Goal: Navigation & Orientation: Find specific page/section

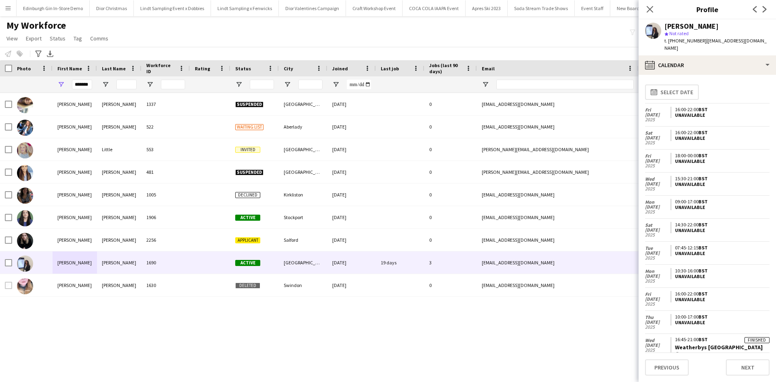
scroll to position [160, 0]
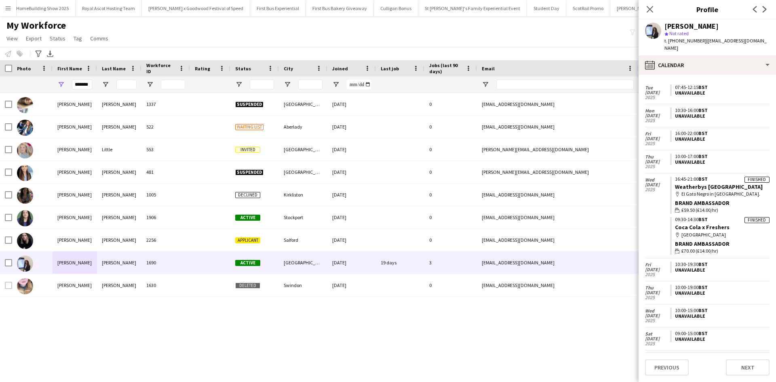
click at [13, 5] on button "Menu" at bounding box center [8, 8] width 16 height 16
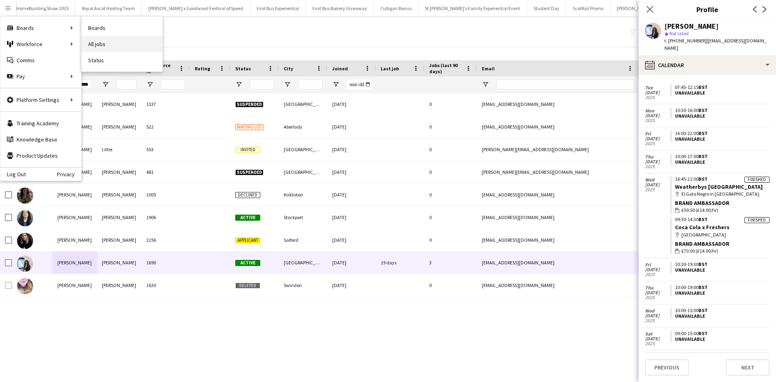
click at [109, 40] on link "All jobs" at bounding box center [122, 44] width 81 height 16
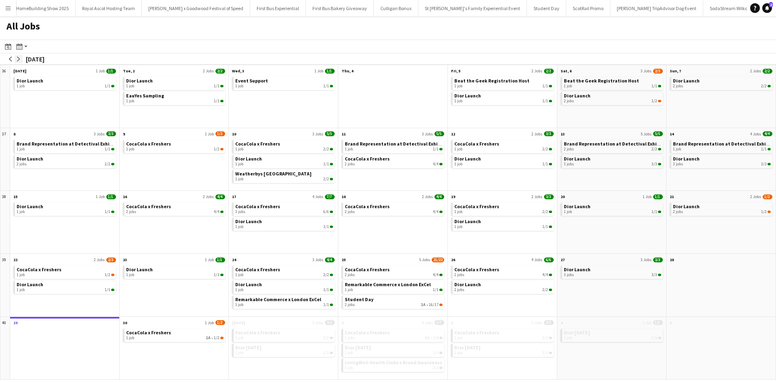
click at [17, 58] on app-icon "arrow-right" at bounding box center [18, 59] width 5 height 5
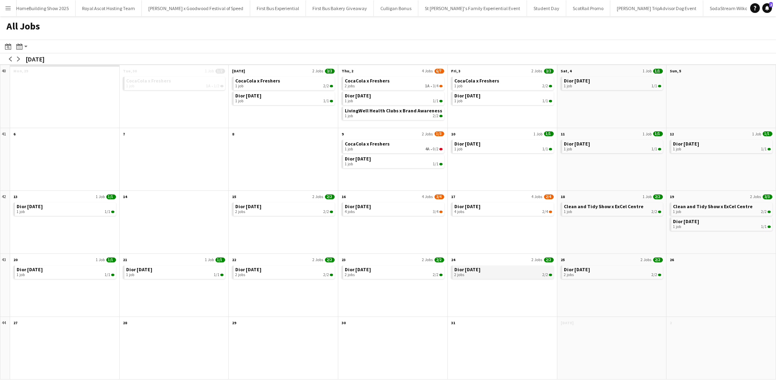
click at [484, 275] on div "2 jobs 2/2" at bounding box center [503, 274] width 98 height 5
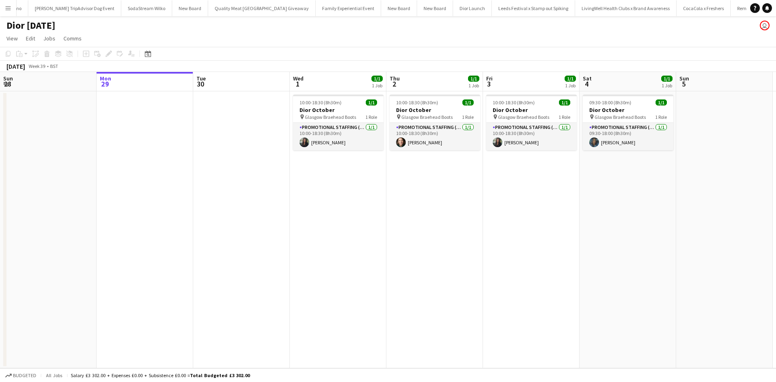
scroll to position [0, 8682]
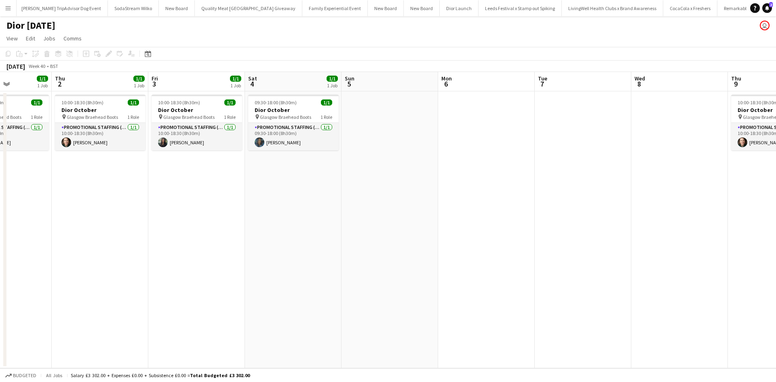
drag, startPoint x: 462, startPoint y: 279, endPoint x: 45, endPoint y: 231, distance: 419.8
click at [45, 231] on app-calendar-viewport "Mon 29 Tue 30 Wed 1 1/1 1 Job Thu 2 1/1 1 Job Fri 3 1/1 1 Job Sat 4 1/1 1 Job S…" at bounding box center [388, 220] width 776 height 296
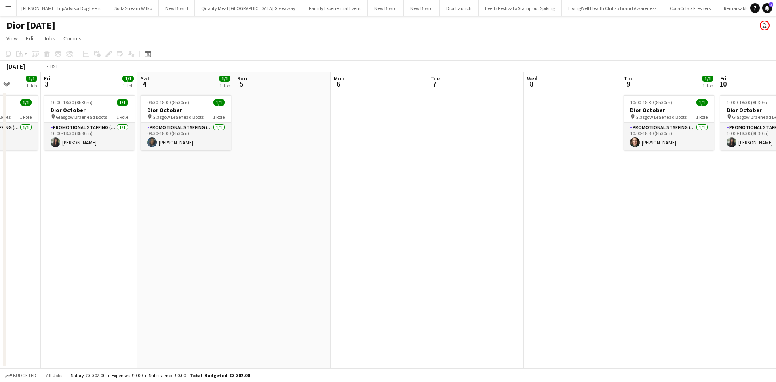
drag, startPoint x: 500, startPoint y: 273, endPoint x: 314, endPoint y: 273, distance: 185.9
click at [87, 249] on app-calendar-viewport "Mon 29 Tue 30 Wed 1 1/1 1 Job Thu 2 1/1 1 Job Fri 3 1/1 1 Job Sat 4 1/1 1 Job S…" at bounding box center [388, 220] width 776 height 296
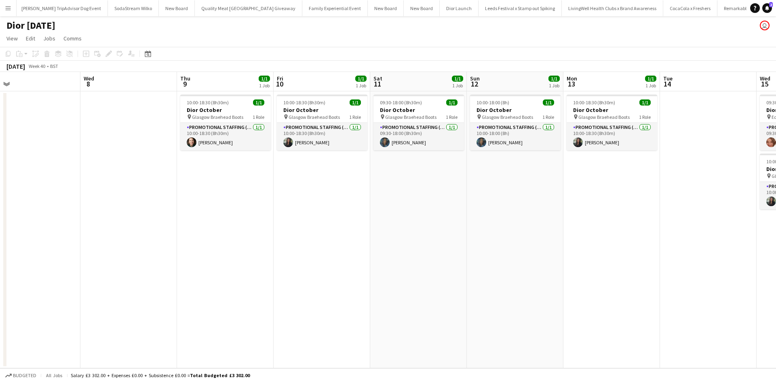
drag, startPoint x: 284, startPoint y: 272, endPoint x: 225, endPoint y: 266, distance: 59.3
click at [213, 267] on app-calendar-viewport "Sat 4 1/1 1 Job Sun 5 Mon 6 Tue 7 Wed 8 Thu 9 1/1 1 Job Fri 10 1/1 1 Job Sat 11…" at bounding box center [388, 220] width 776 height 296
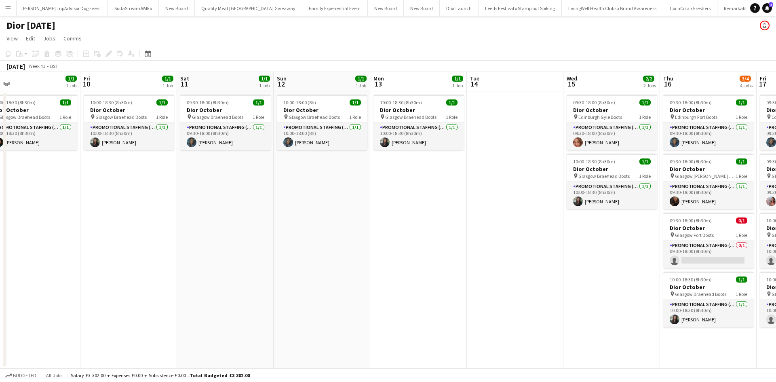
drag, startPoint x: 427, startPoint y: 275, endPoint x: 290, endPoint y: 271, distance: 137.1
click at [302, 272] on app-calendar-viewport "Mon 6 Tue 7 Wed 8 Thu 9 1/1 1 Job Fri 10 1/1 1 Job Sat 11 1/1 1 Job Sun 12 1/1 …" at bounding box center [388, 220] width 776 height 296
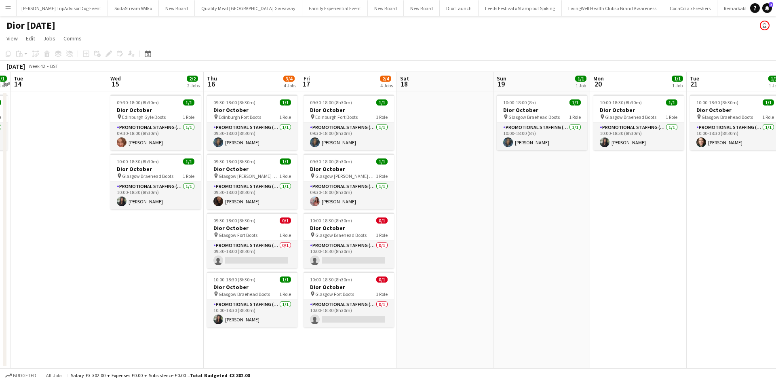
drag, startPoint x: 445, startPoint y: 285, endPoint x: 118, endPoint y: 253, distance: 327.7
click at [113, 253] on app-calendar-viewport "Fri 10 1/1 1 Job Sat 11 1/1 1 Job Sun 12 1/1 1 Job Mon 13 1/1 1 Job Tue 14 Wed …" at bounding box center [388, 220] width 776 height 296
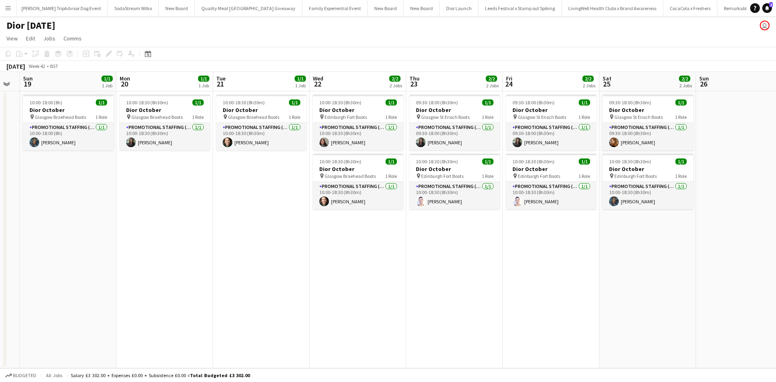
drag, startPoint x: 630, startPoint y: 293, endPoint x: 164, endPoint y: 259, distance: 467.6
click at [135, 258] on app-calendar-viewport "Wed 15 2/2 2 Jobs Thu 16 3/4 4 Jobs Fri 17 2/4 4 Jobs Sat 18 Sun 19 1/1 1 Job M…" at bounding box center [388, 220] width 776 height 296
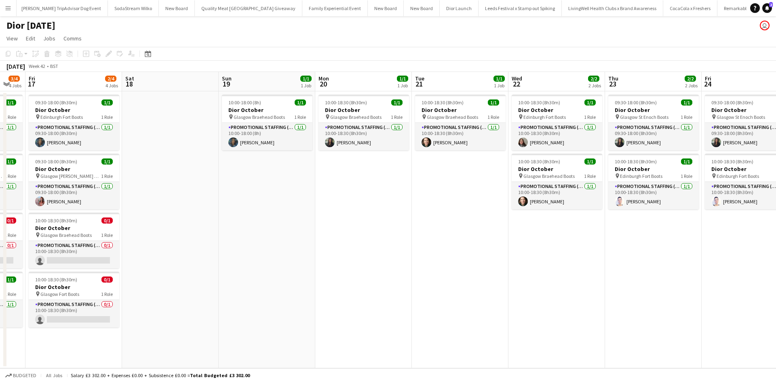
scroll to position [0, 191]
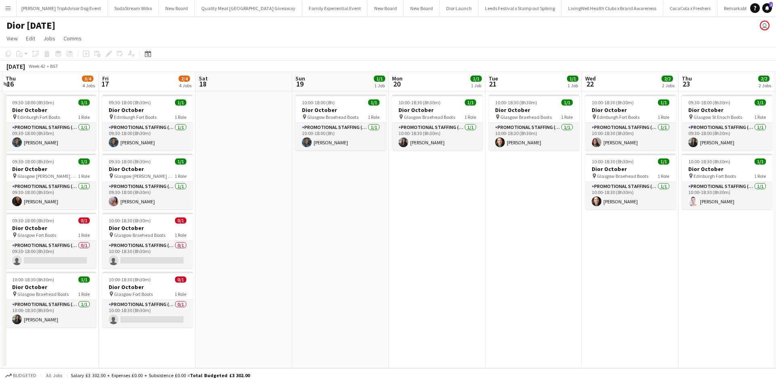
drag, startPoint x: 267, startPoint y: 281, endPoint x: 647, endPoint y: 273, distance: 380.4
click at [647, 273] on app-calendar-viewport "Tue 14 Wed 15 2/2 2 Jobs Thu 16 3/4 4 Jobs Fri 17 2/4 4 Jobs Sat 18 Sun 19 1/1 …" at bounding box center [388, 220] width 776 height 296
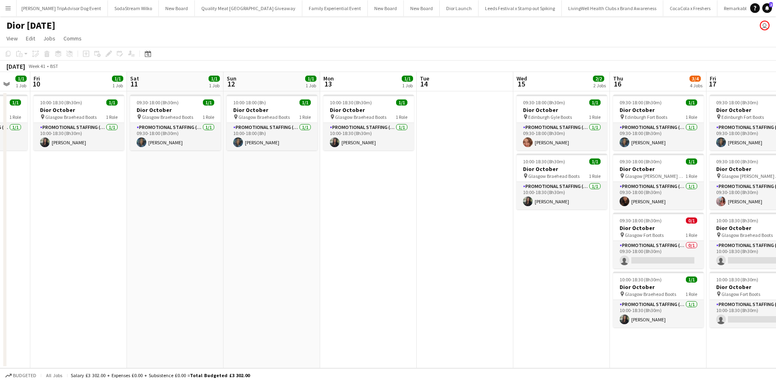
drag, startPoint x: 81, startPoint y: 293, endPoint x: 592, endPoint y: 268, distance: 511.4
click at [592, 268] on app-calendar-viewport "Wed 8 Thu 9 1/1 1 Job Fri 10 1/1 1 Job Sat 11 1/1 1 Job Sun 12 1/1 1 Job Mon 13…" at bounding box center [388, 220] width 776 height 296
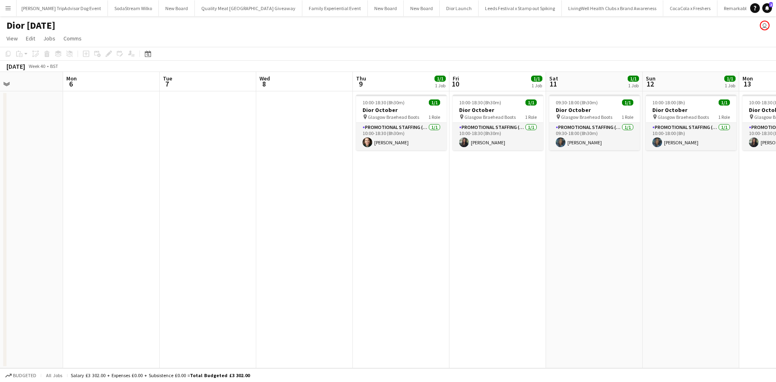
drag, startPoint x: 208, startPoint y: 275, endPoint x: 629, endPoint y: 251, distance: 421.4
click at [636, 248] on app-calendar-viewport "Fri 3 1/1 1 Job Sat 4 1/1 1 Job Sun 5 Mon 6 Tue 7 Wed 8 Thu 9 1/1 1 Job Fri 10 …" at bounding box center [388, 220] width 776 height 296
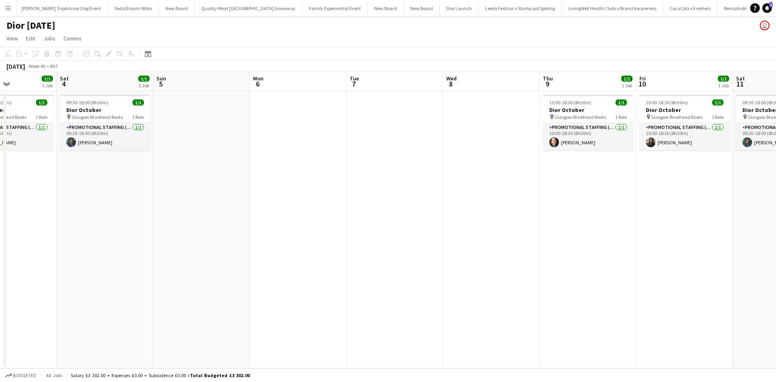
scroll to position [0, 169]
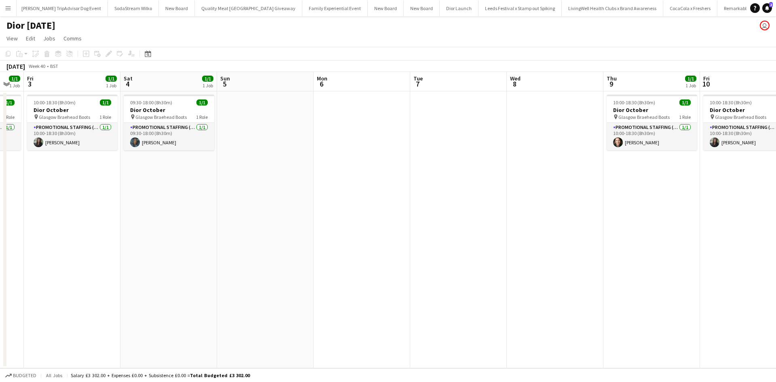
drag, startPoint x: 313, startPoint y: 267, endPoint x: 590, endPoint y: 253, distance: 277.6
click at [590, 253] on app-calendar-viewport "Wed 1 1/1 1 Job Thu 2 1/1 1 Job Fri 3 1/1 1 Job Sat 4 1/1 1 Job Sun 5 Mon 6 Tue…" at bounding box center [388, 220] width 776 height 296
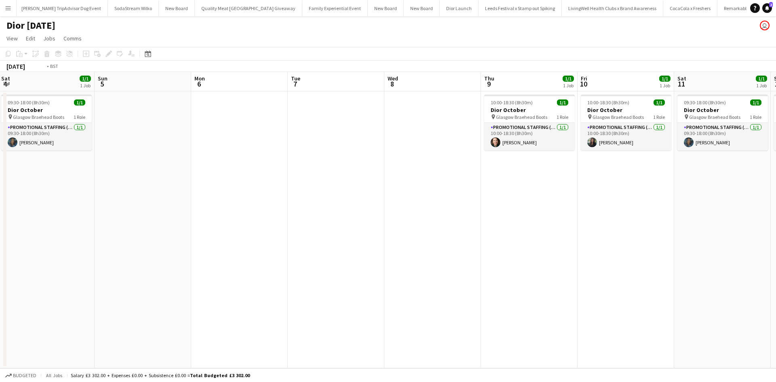
drag, startPoint x: 589, startPoint y: 266, endPoint x: 173, endPoint y: 248, distance: 416.3
click at [174, 248] on app-calendar-viewport "Tue 30 Wed 1 1/1 1 Job Thu 2 1/1 1 Job Fri 3 1/1 1 Job Sat 4 1/1 1 Job Sun 5 Mo…" at bounding box center [388, 220] width 776 height 296
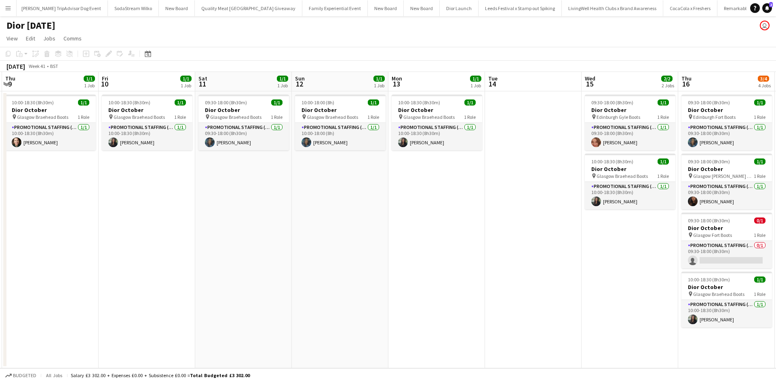
drag, startPoint x: 485, startPoint y: 262, endPoint x: 187, endPoint y: 237, distance: 299.3
click at [187, 237] on app-calendar-viewport "Mon 6 Tue 7 Wed 8 Thu 9 1/1 1 Job Fri 10 1/1 1 Job Sat 11 1/1 1 Job Sun 12 1/1 …" at bounding box center [388, 220] width 776 height 296
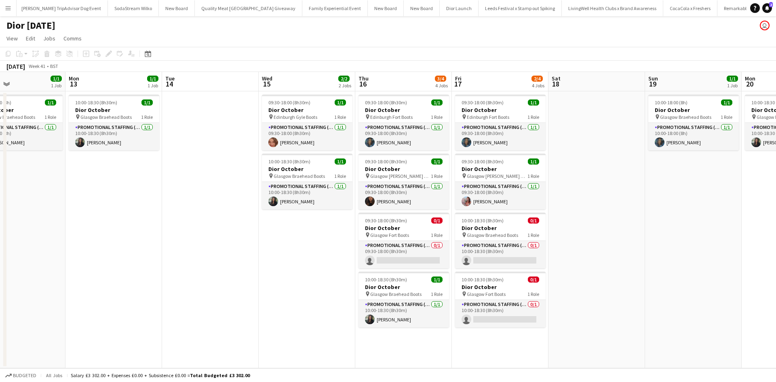
scroll to position [0, 303]
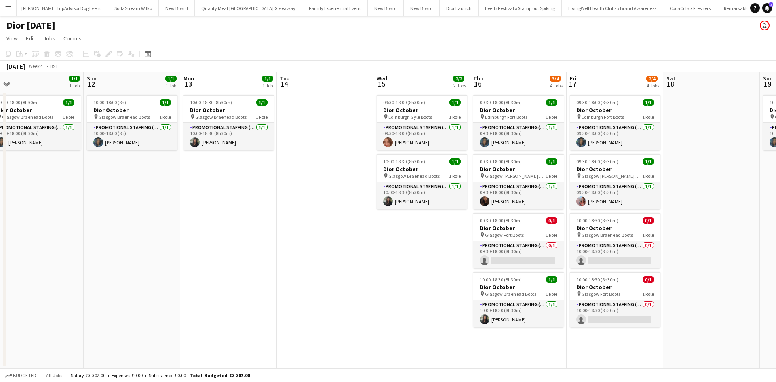
drag, startPoint x: 540, startPoint y: 304, endPoint x: 346, endPoint y: 292, distance: 193.5
click at [346, 292] on app-calendar-viewport "Wed 8 Thu 9 1/1 1 Job Fri 10 1/1 1 Job Sat 11 1/1 1 Job Sun 12 1/1 1 Job Mon 13…" at bounding box center [388, 220] width 776 height 296
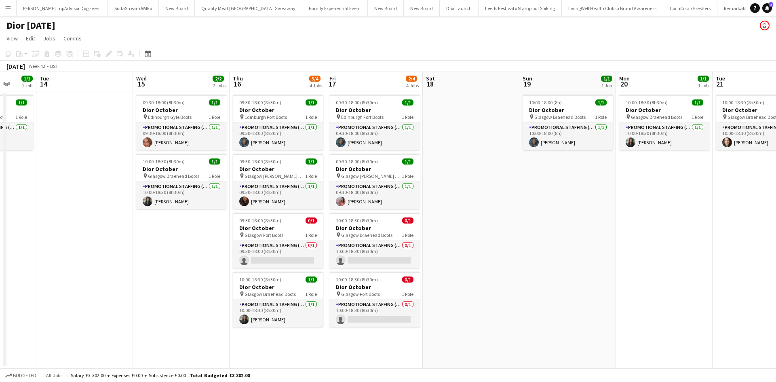
drag, startPoint x: 340, startPoint y: 302, endPoint x: 100, endPoint y: 259, distance: 244.2
click at [100, 259] on app-calendar-viewport "Fri 10 1/1 1 Job Sat 11 1/1 1 Job Sun 12 1/1 1 Job Mon 13 1/1 1 Job Tue 14 Wed …" at bounding box center [388, 220] width 776 height 296
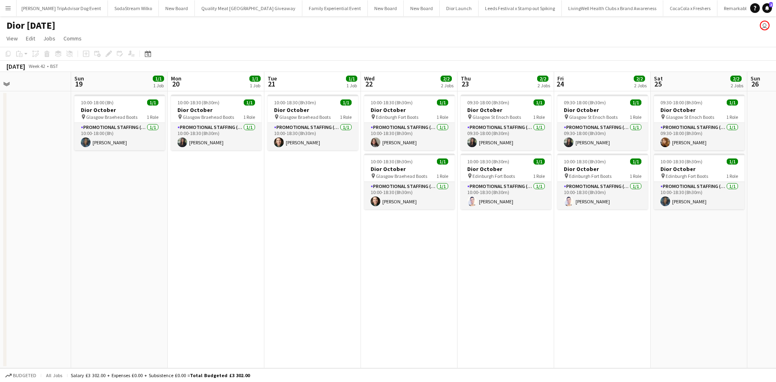
scroll to position [0, 413]
drag, startPoint x: 559, startPoint y: 293, endPoint x: 119, endPoint y: 226, distance: 445.5
click at [119, 226] on app-calendar-viewport "Tue 14 Wed 15 2/2 2 Jobs Thu 16 3/4 4 Jobs Fri 17 2/4 4 Jobs Sat 18 Sun 19 1/1 …" at bounding box center [388, 220] width 776 height 296
